Goal: Navigation & Orientation: Find specific page/section

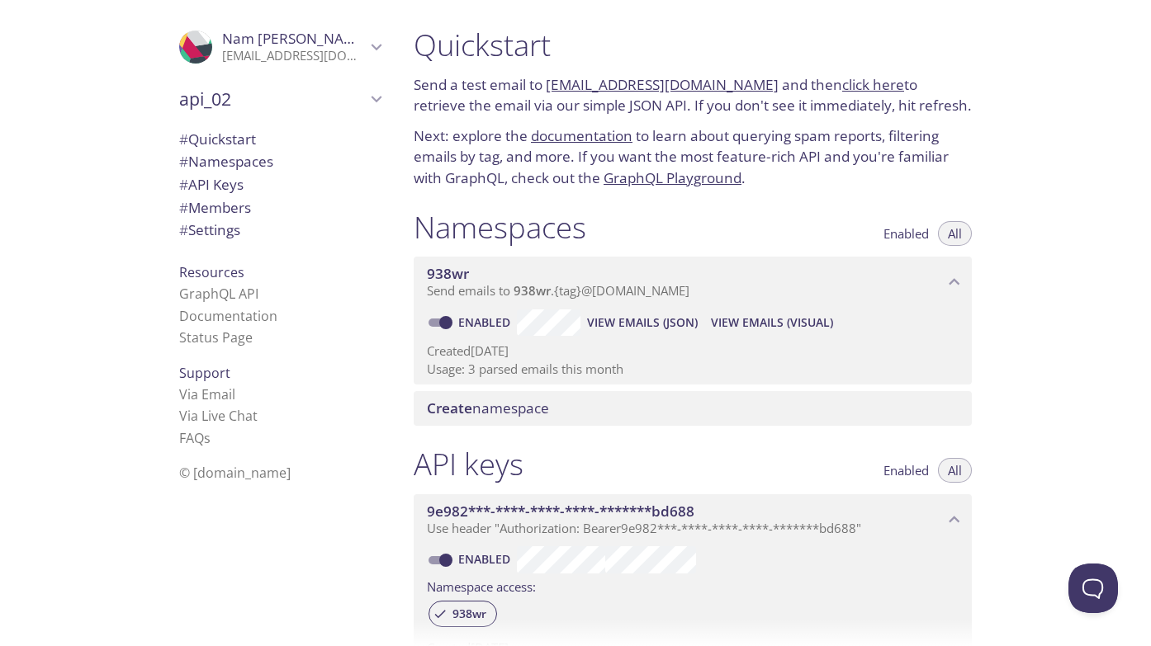
click at [386, 102] on icon "api_02" at bounding box center [376, 98] width 21 height 21
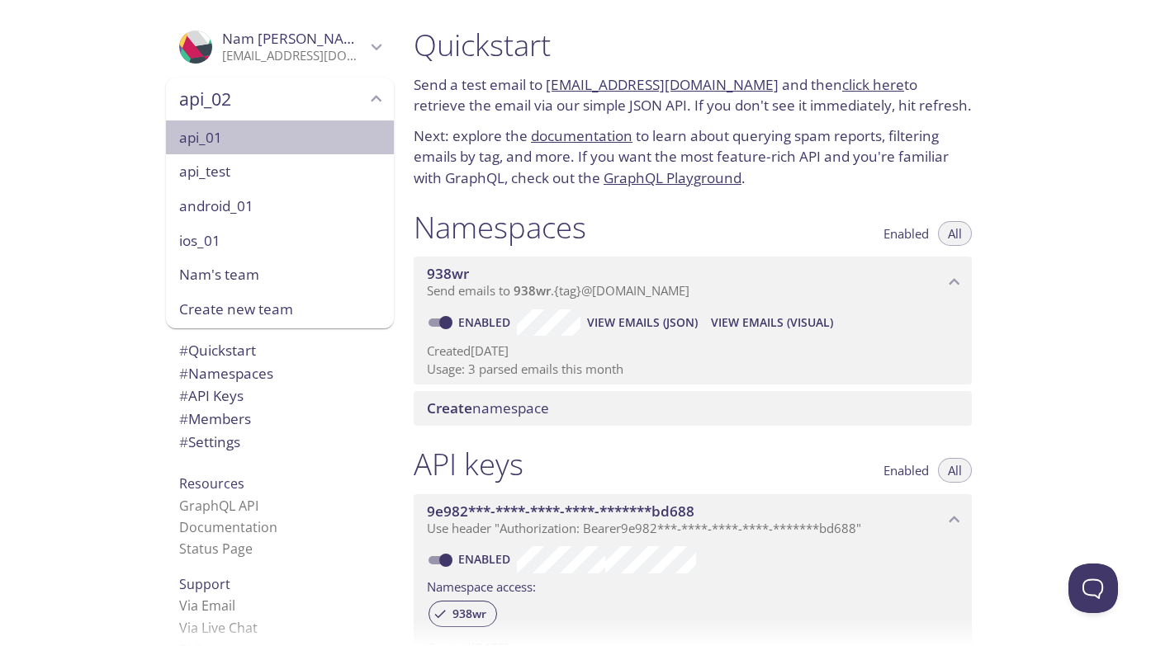
click at [264, 141] on span "api_01" at bounding box center [279, 137] width 201 height 21
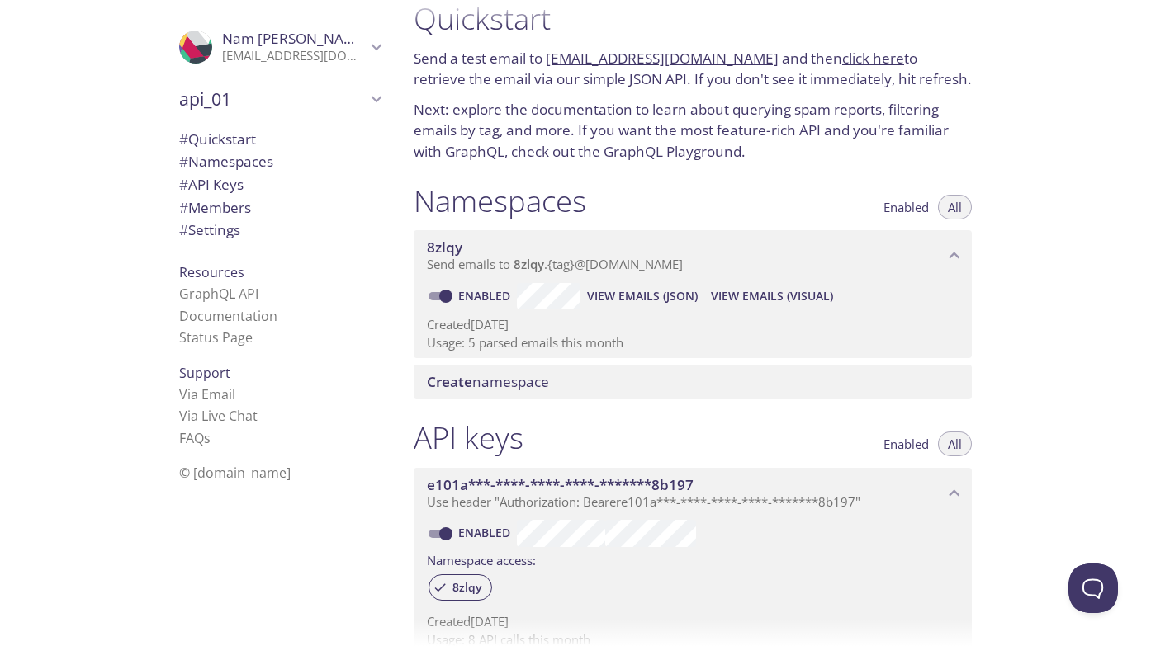
click at [329, 109] on span "api_01" at bounding box center [272, 99] width 187 height 23
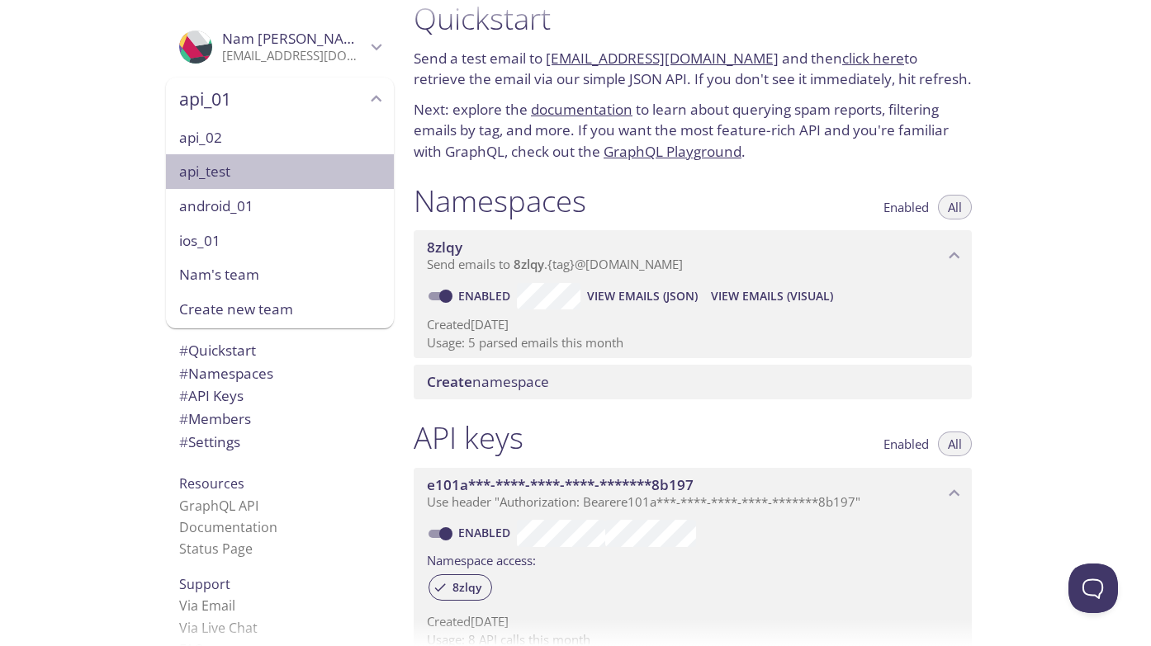
click at [261, 166] on span "api_test" at bounding box center [279, 171] width 201 height 21
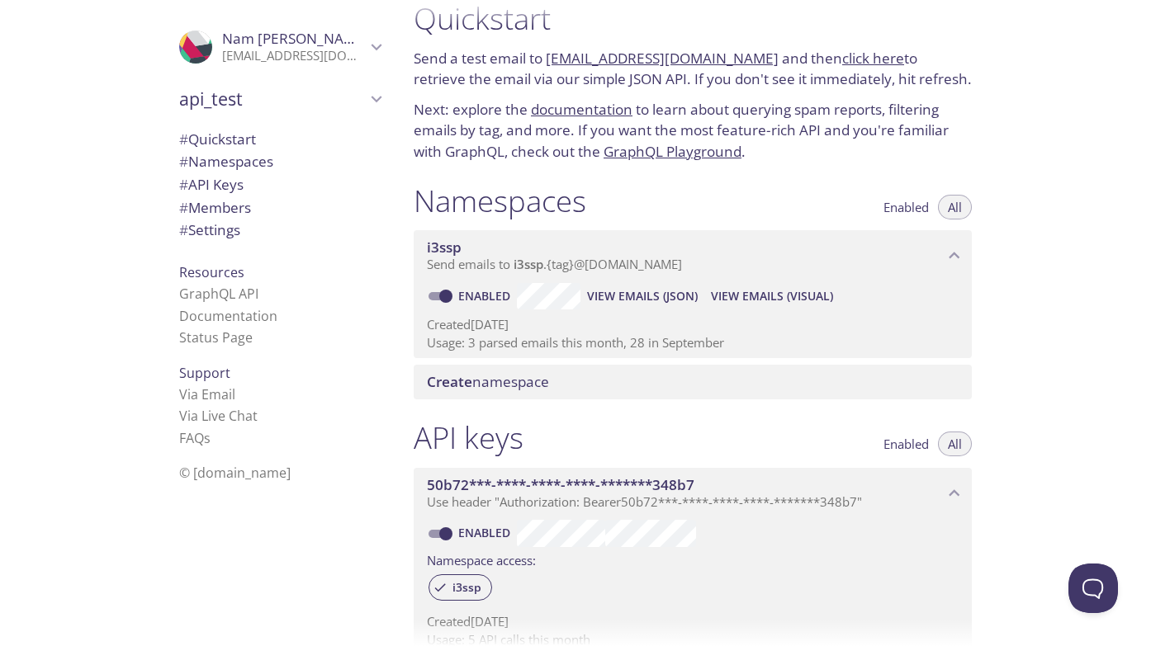
click at [303, 97] on span "api_test" at bounding box center [272, 99] width 187 height 23
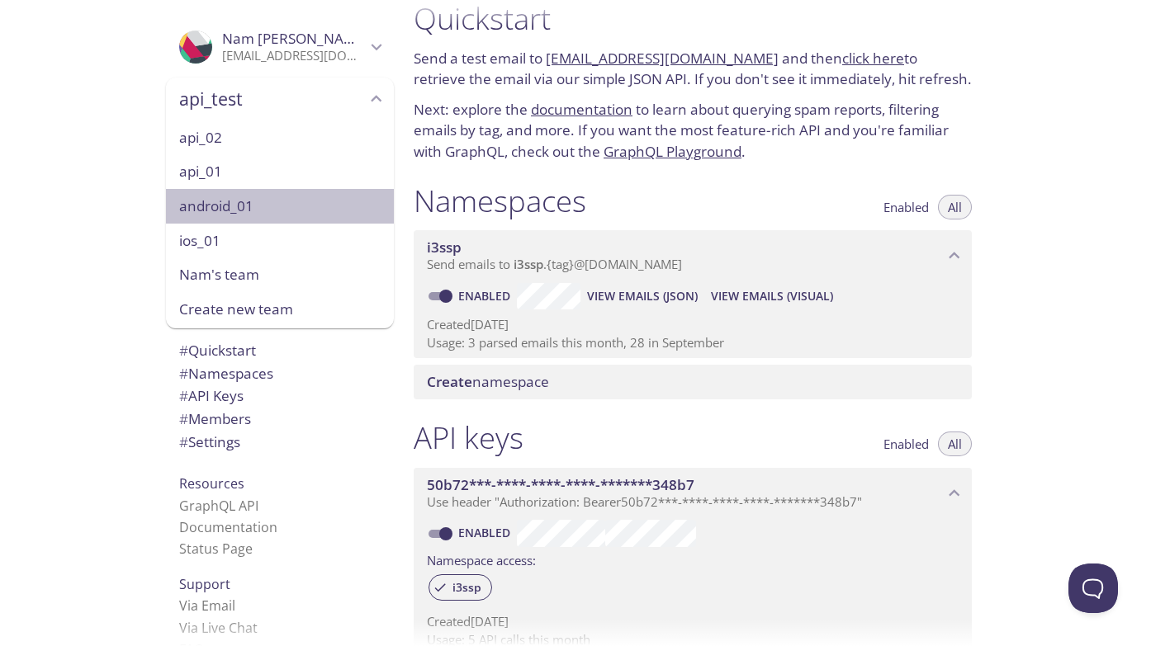
click at [249, 201] on span "android_01" at bounding box center [279, 206] width 201 height 21
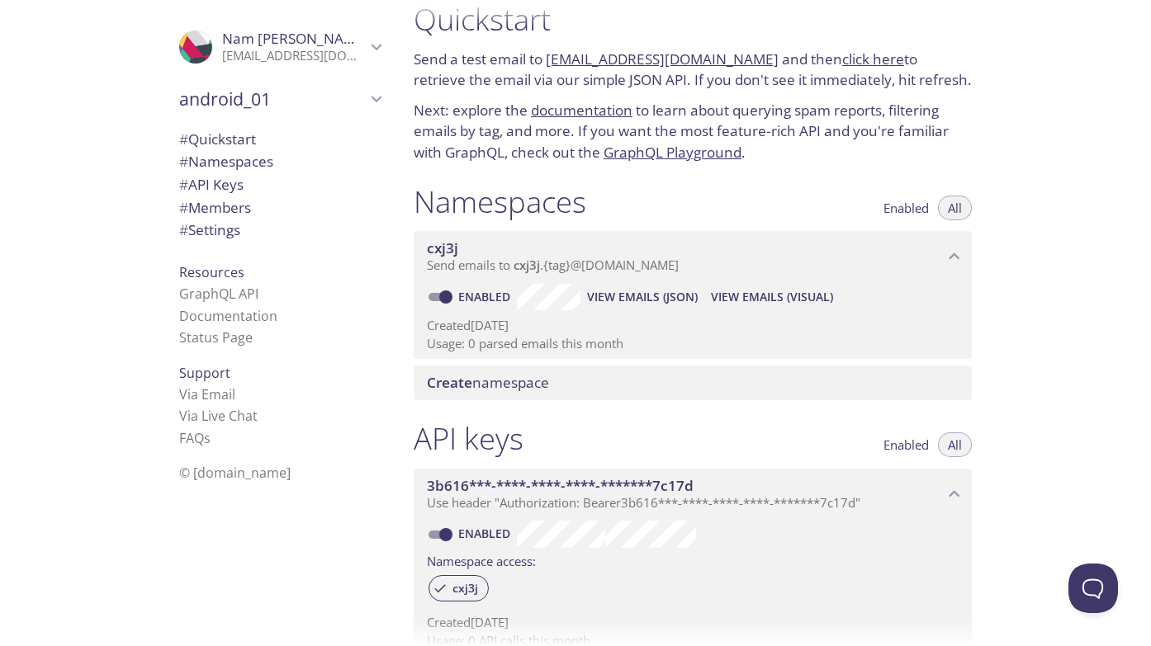
click at [302, 88] on span "android_01" at bounding box center [272, 99] width 187 height 23
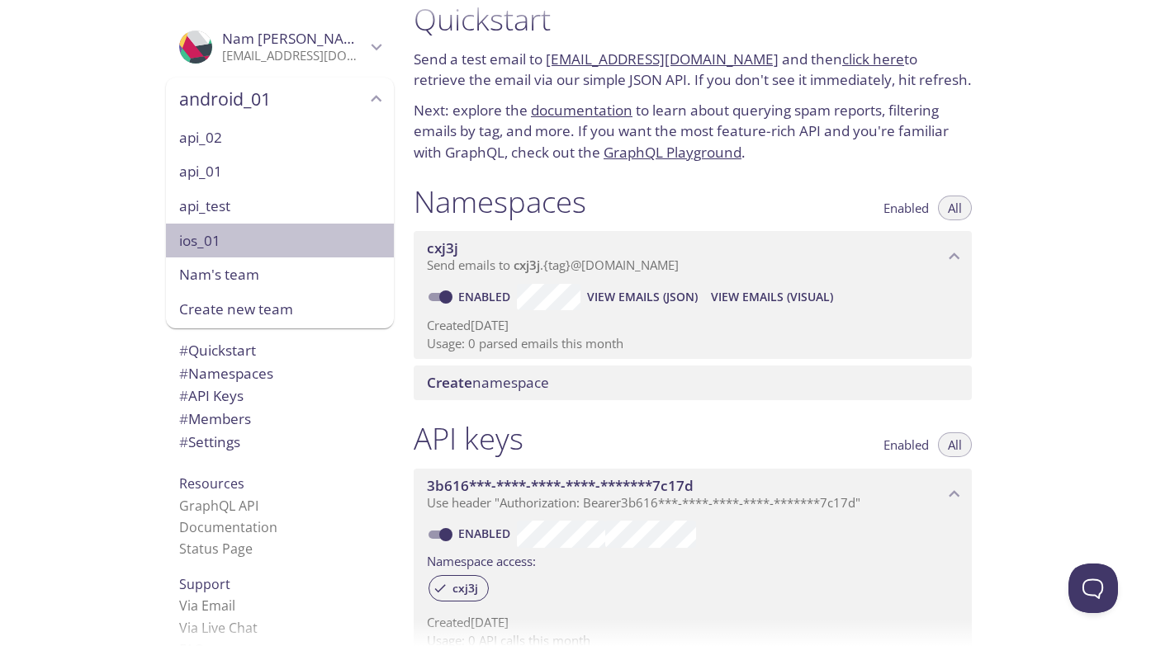
click at [231, 238] on span "ios_01" at bounding box center [279, 240] width 201 height 21
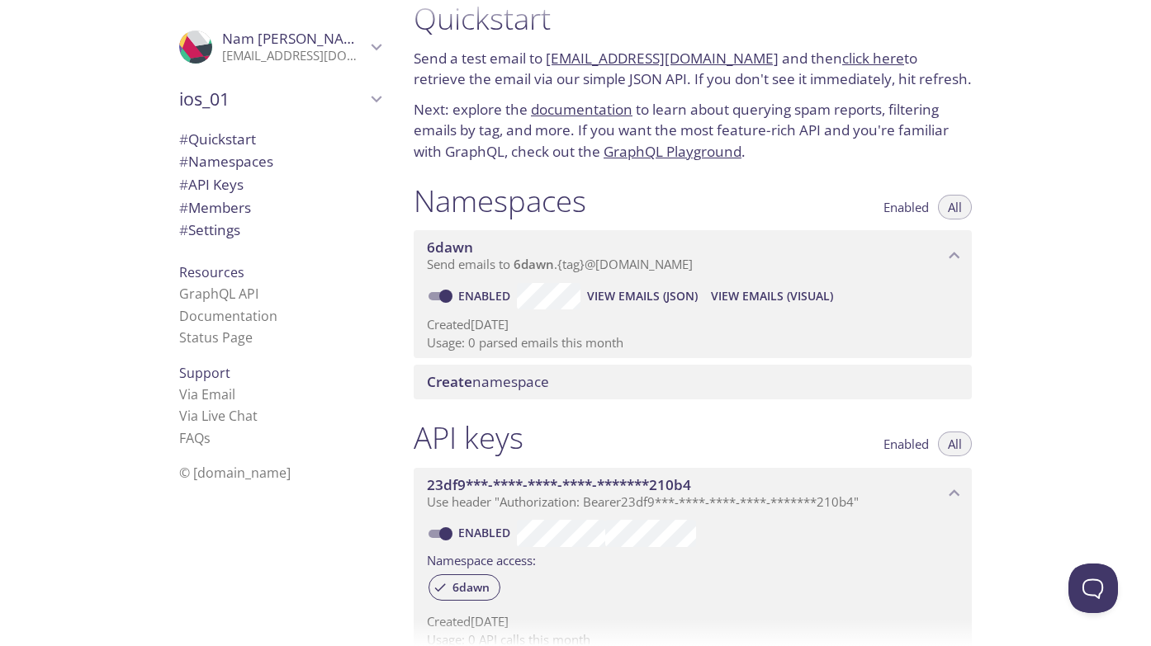
click at [289, 88] on span "ios_01" at bounding box center [272, 99] width 187 height 23
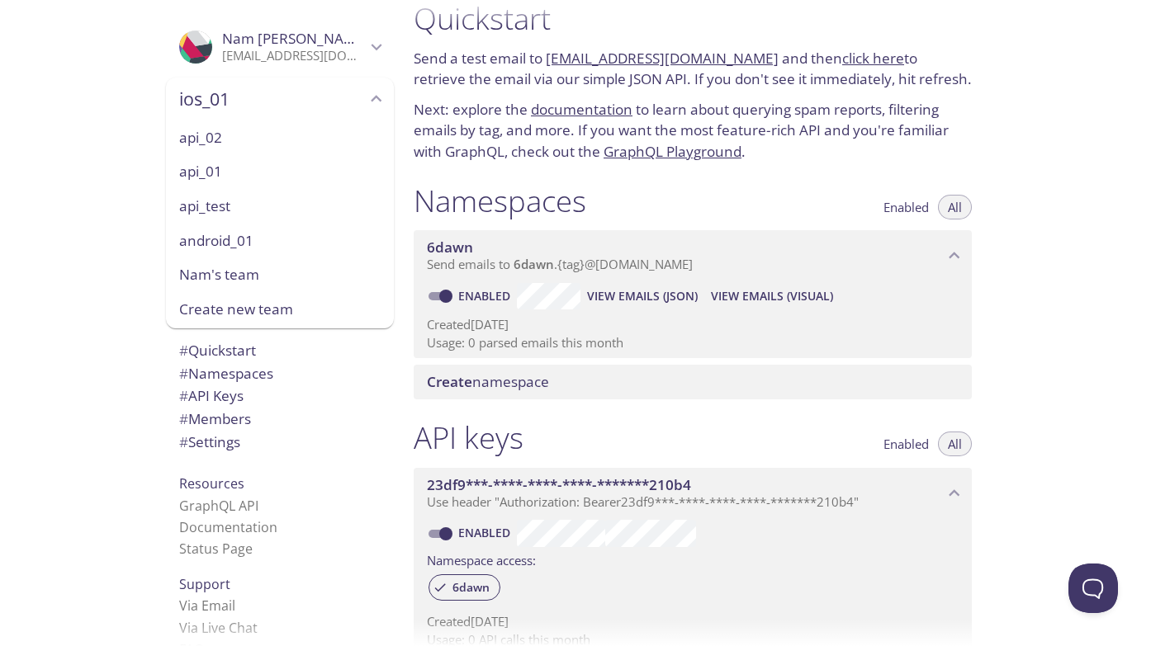
click at [222, 267] on span "Nam's team" at bounding box center [279, 274] width 201 height 21
type input "Nam's team"
